Goal: Task Accomplishment & Management: Use online tool/utility

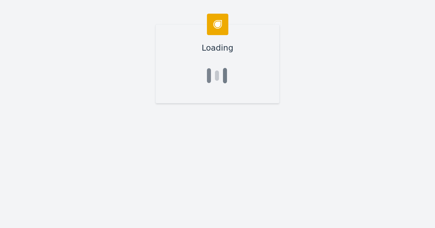
type input "Austin"
type input "Park"
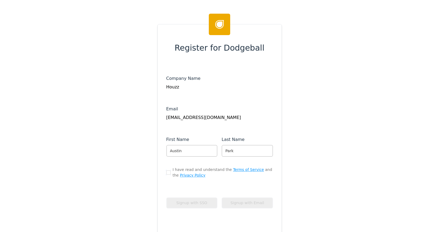
click at [167, 173] on input "checkbox" at bounding box center [168, 172] width 4 height 4
checkbox input "true"
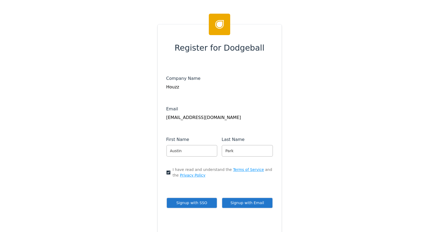
click at [210, 203] on button "Signup with SSO" at bounding box center [191, 202] width 51 height 11
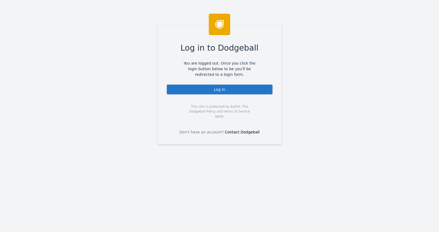
click at [204, 89] on div "Log In" at bounding box center [219, 89] width 107 height 11
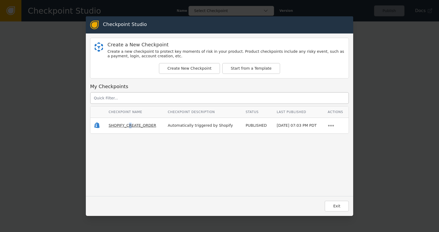
click at [127, 125] on span "SHOPIFY_CREATE_ORDER" at bounding box center [133, 125] width 48 height 4
click at [129, 127] on span "SHOPIFY_CREATE_ORDER" at bounding box center [133, 125] width 48 height 4
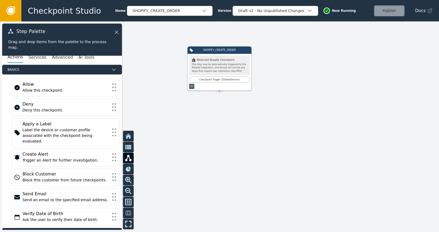
click at [295, 57] on div at bounding box center [219, 126] width 439 height 210
click at [277, 9] on div "Draft v2 - No Unpublished Changes" at bounding box center [272, 11] width 69 height 6
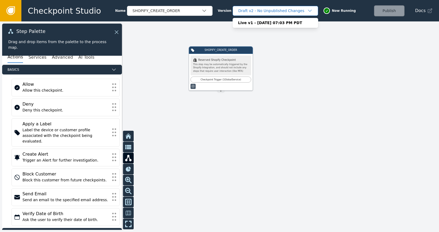
click at [278, 10] on div "Draft v2 - No Unpublished Changes" at bounding box center [272, 11] width 69 height 6
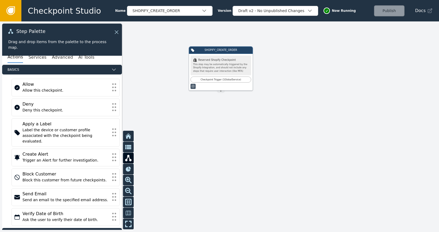
click at [18, 8] on link at bounding box center [10, 10] width 21 height 21
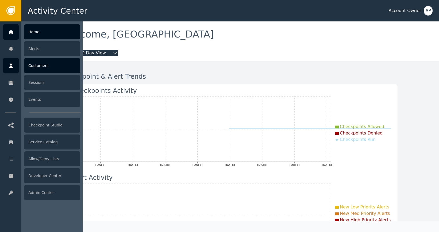
click at [50, 71] on div "Customers" at bounding box center [52, 65] width 56 height 15
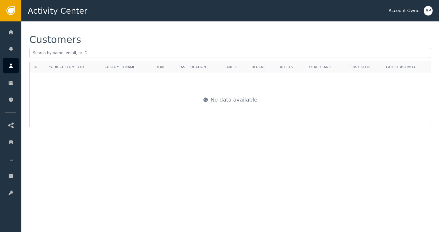
click at [15, 13] on icon at bounding box center [10, 10] width 9 height 9
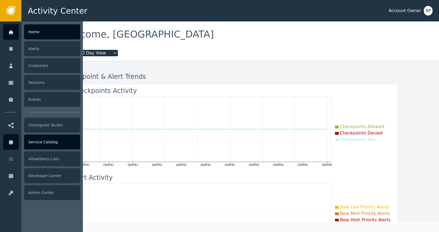
click at [59, 139] on div "Service Catalog" at bounding box center [52, 141] width 56 height 15
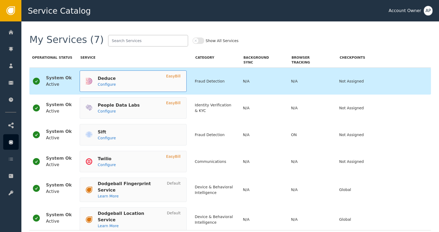
click at [138, 82] on div "Deduce Configure EasyBill" at bounding box center [133, 80] width 107 height 21
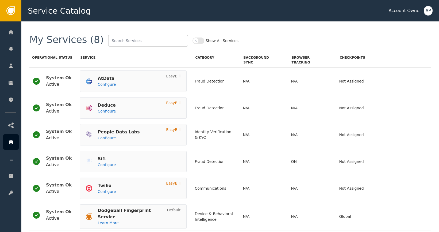
click at [193, 40] on button "Show All Services" at bounding box center [199, 40] width 12 height 6
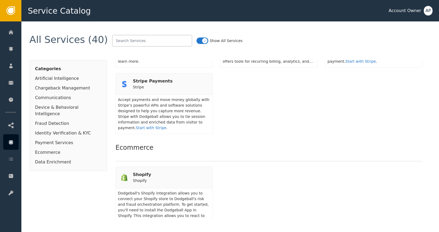
scroll to position [1294, 0]
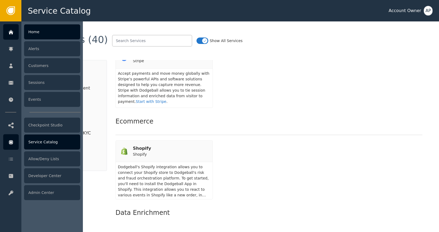
click at [44, 32] on div "Home" at bounding box center [52, 31] width 56 height 15
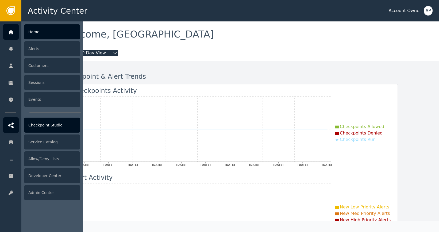
click at [44, 124] on div "Checkpoint Studio" at bounding box center [52, 124] width 56 height 15
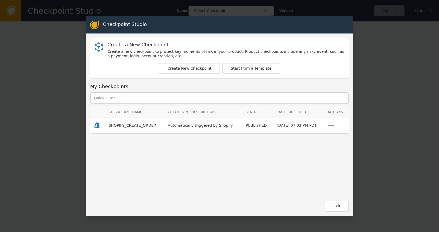
click at [134, 127] on td "SHOPIFY_CREATE_ORDER" at bounding box center [134, 126] width 59 height 16
click at [135, 127] on span "SHOPIFY_CREATE_ORDER" at bounding box center [133, 125] width 48 height 4
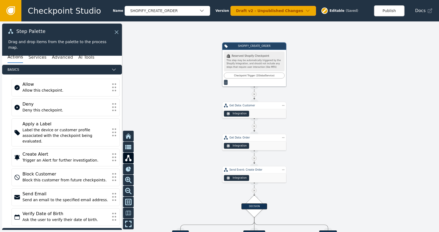
drag, startPoint x: 189, startPoint y: 104, endPoint x: 246, endPoint y: 100, distance: 57.1
click at [246, 100] on div at bounding box center [219, 126] width 439 height 210
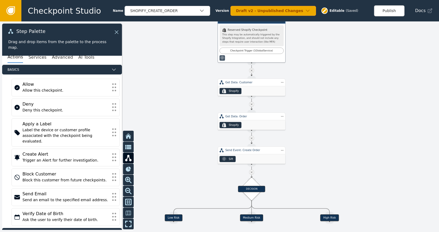
drag, startPoint x: 197, startPoint y: 113, endPoint x: 182, endPoint y: 89, distance: 28.9
click at [182, 89] on div at bounding box center [219, 126] width 439 height 210
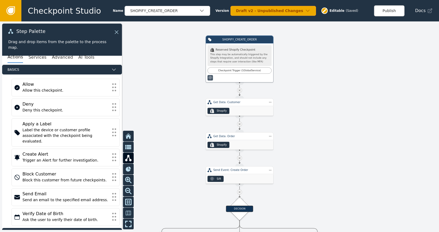
drag, startPoint x: 176, startPoint y: 94, endPoint x: 174, endPoint y: 114, distance: 19.4
click at [174, 114] on div at bounding box center [219, 126] width 439 height 210
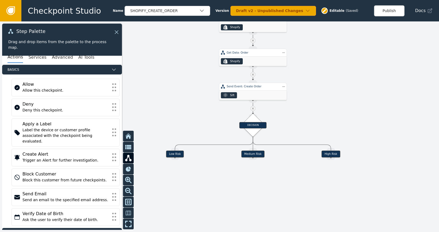
drag, startPoint x: 155, startPoint y: 177, endPoint x: 170, endPoint y: 87, distance: 91.8
click at [170, 86] on div at bounding box center [219, 126] width 439 height 210
